Goal: Navigation & Orientation: Find specific page/section

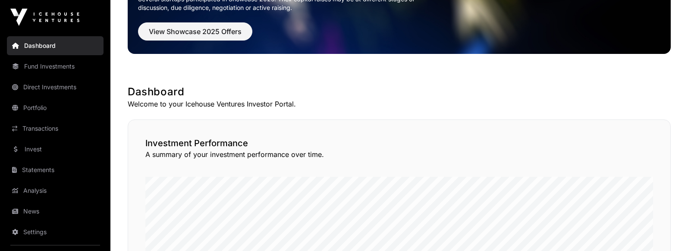
scroll to position [70, 0]
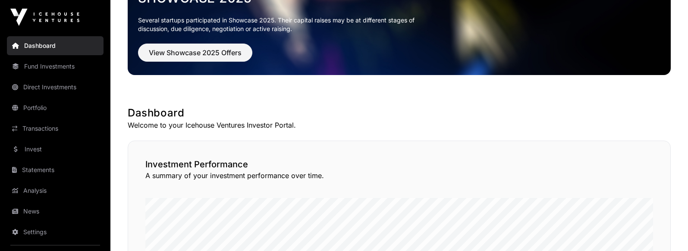
click at [47, 60] on link "Fund Investments" at bounding box center [55, 66] width 97 height 19
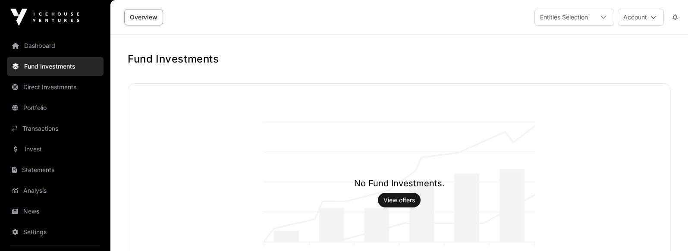
click at [62, 94] on link "Direct Investments" at bounding box center [55, 87] width 97 height 19
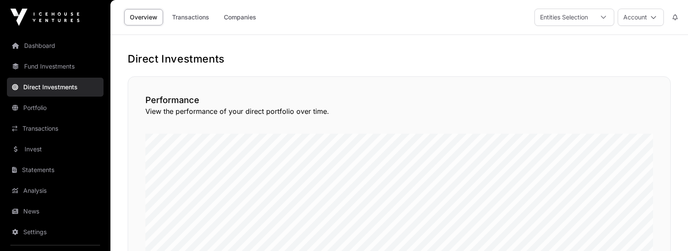
click at [50, 110] on link "Portfolio" at bounding box center [55, 107] width 97 height 19
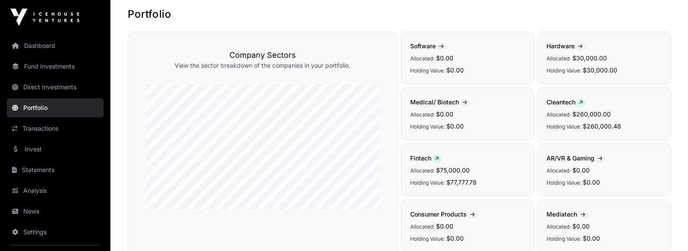
scroll to position [54, 0]
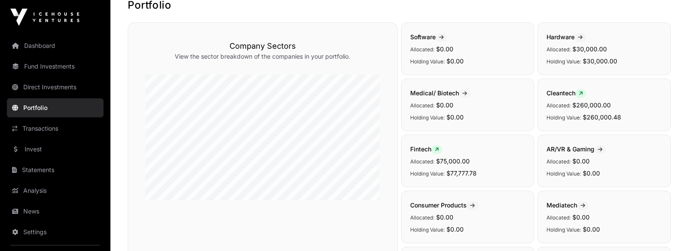
click at [579, 93] on span at bounding box center [581, 93] width 11 height 9
click at [583, 93] on icon at bounding box center [581, 93] width 4 height 5
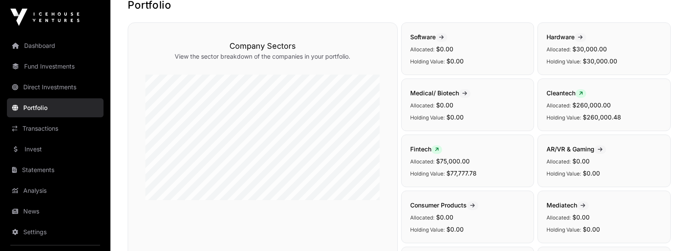
click at [583, 93] on icon at bounding box center [581, 93] width 4 height 5
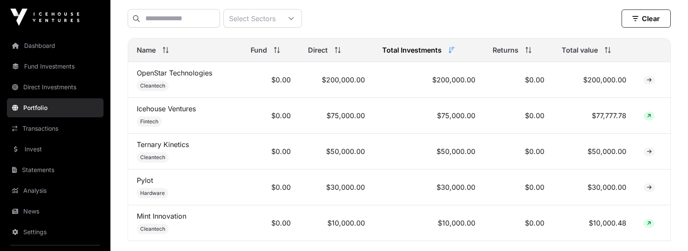
scroll to position [358, 0]
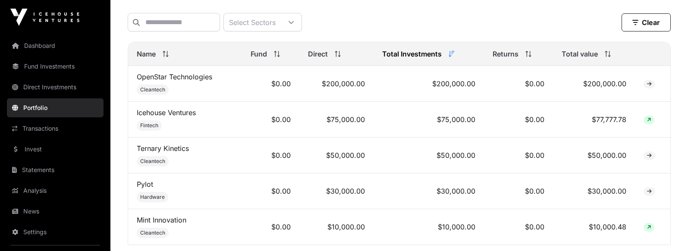
click at [647, 83] on icon at bounding box center [649, 84] width 5 height 5
click at [526, 68] on td "$0.00" at bounding box center [518, 84] width 69 height 36
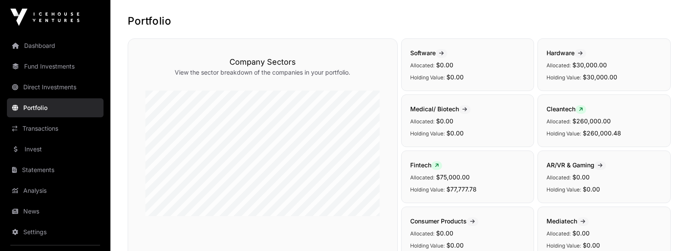
scroll to position [0, 0]
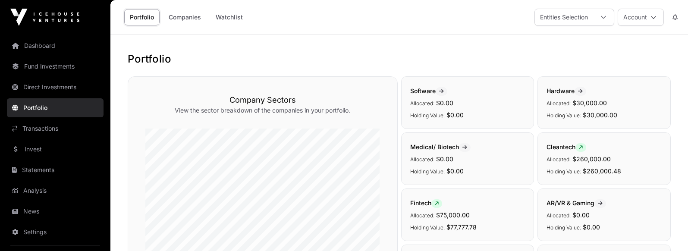
click at [62, 131] on link "Transactions" at bounding box center [55, 128] width 97 height 19
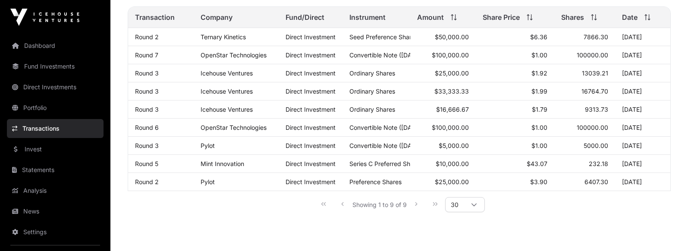
scroll to position [120, 0]
click at [418, 205] on div "Showing 1 to 9 of 9 30" at bounding box center [399, 205] width 171 height 19
click at [419, 205] on div "Showing 1 to 9 of 9 30" at bounding box center [399, 205] width 171 height 19
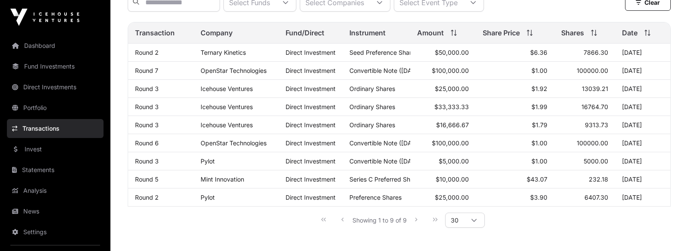
scroll to position [107, 0]
